Goal: Information Seeking & Learning: Learn about a topic

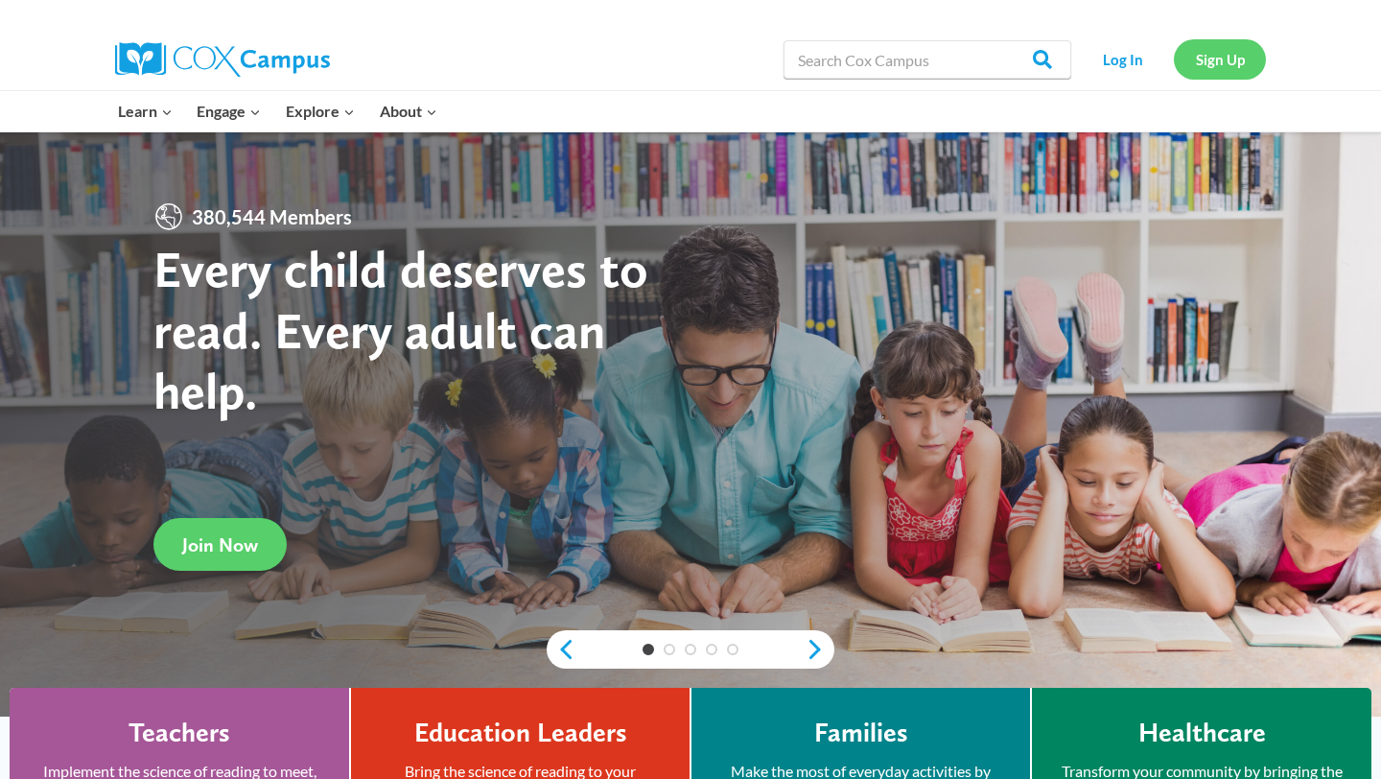
click at [1223, 66] on link "Sign Up" at bounding box center [1220, 58] width 92 height 39
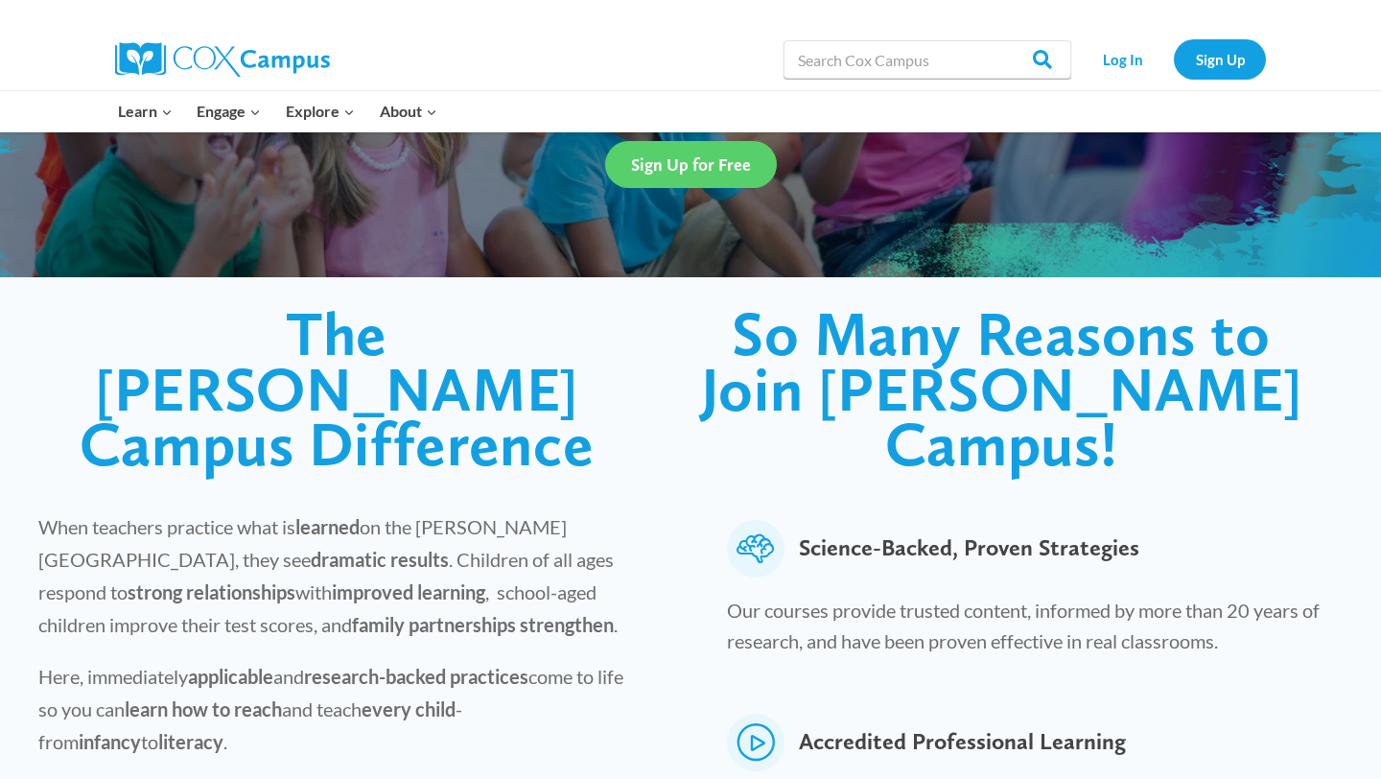
scroll to position [398, 0]
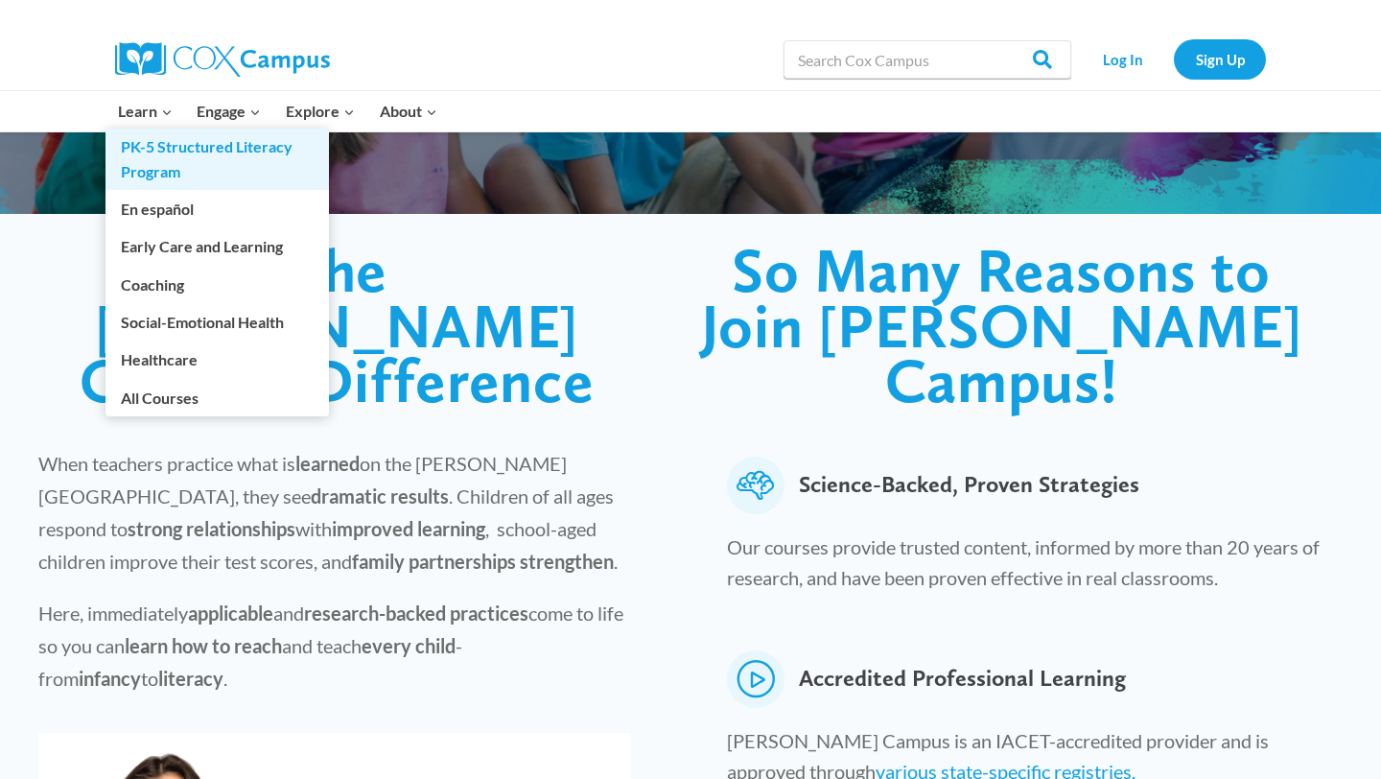
click at [148, 155] on link "PK-5 Structured Literacy Program" at bounding box center [216, 159] width 223 height 61
